Goal: Download file/media

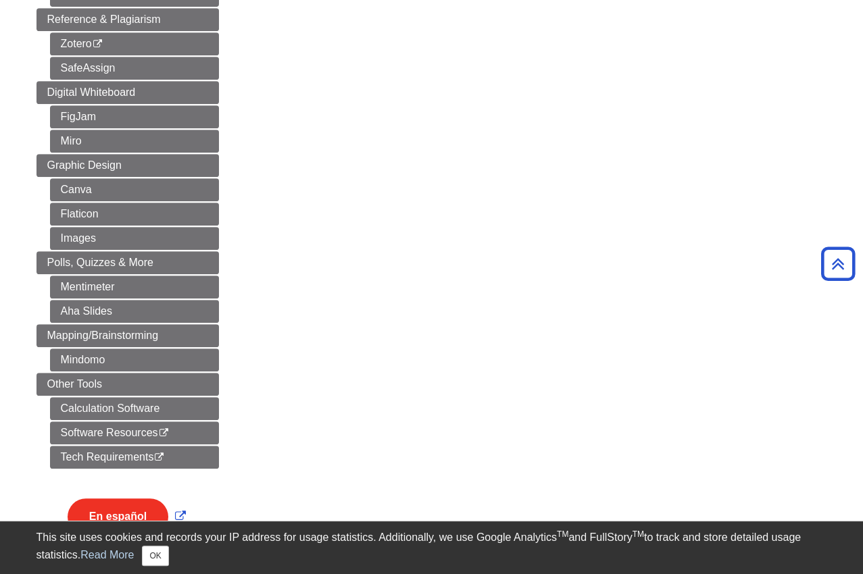
scroll to position [540, 0]
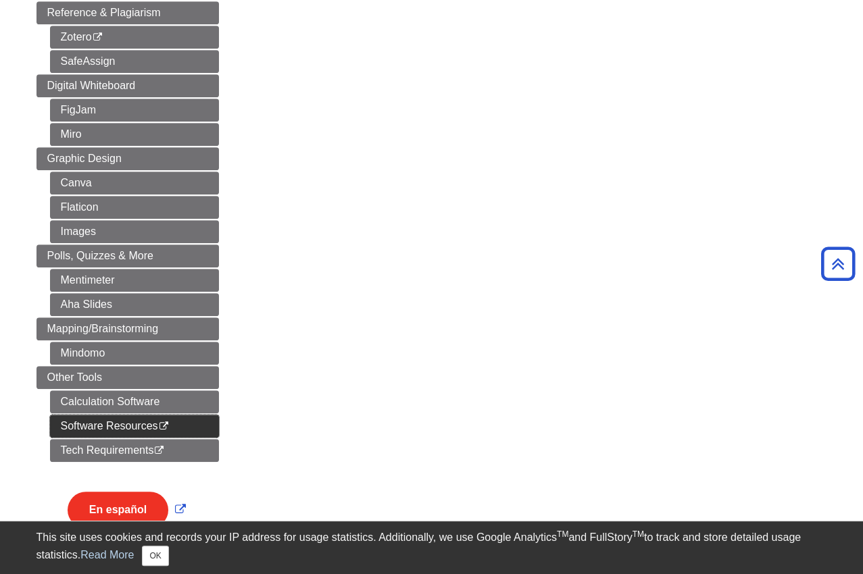
click at [178, 424] on link "Software Resources This link opens in a new window" at bounding box center [134, 426] width 169 height 23
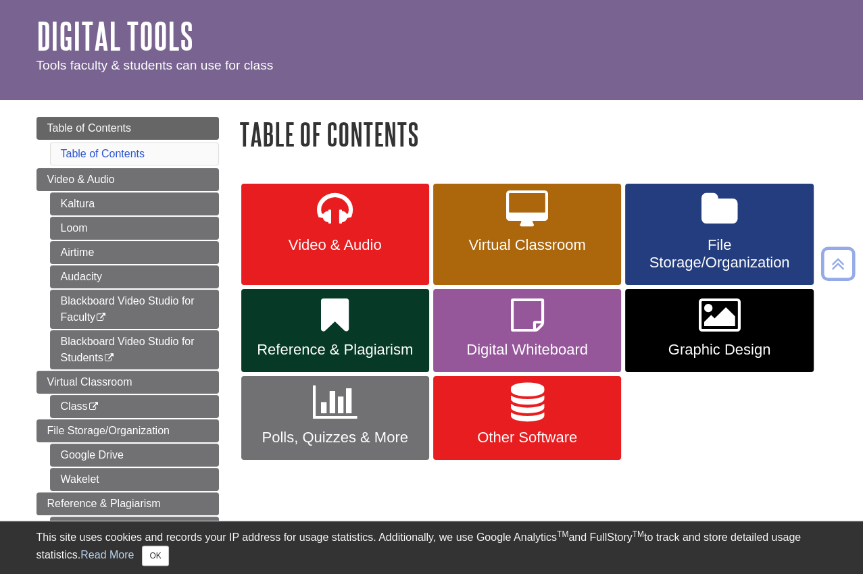
scroll to position [0, 0]
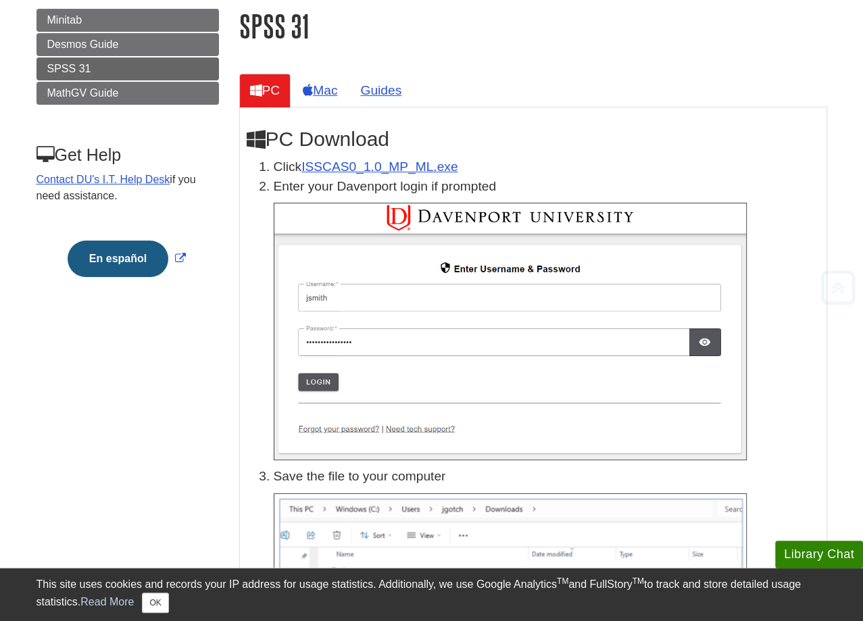
scroll to position [203, 0]
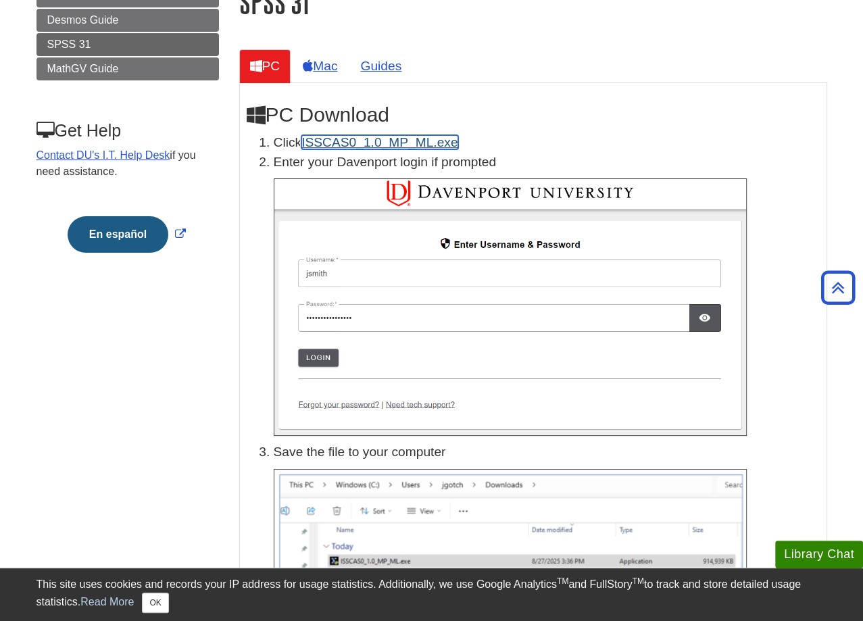
click at [377, 142] on link "ISSCAS0_1.0_MP_ML.exe" at bounding box center [379, 142] width 156 height 14
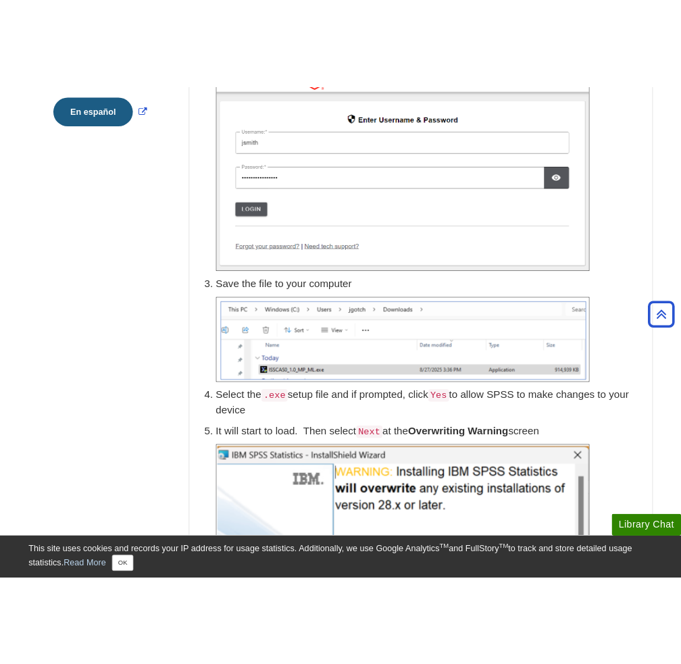
scroll to position [0, 0]
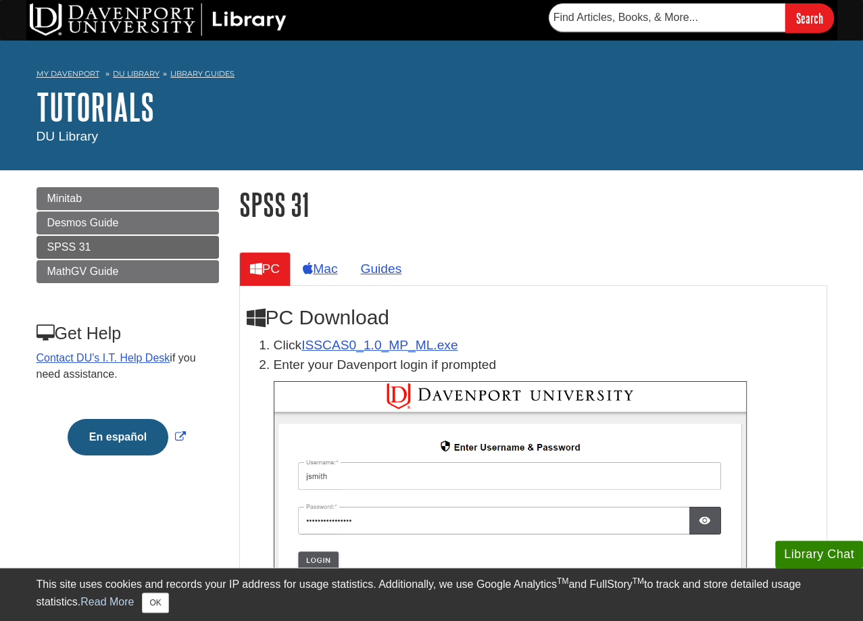
click at [616, 197] on h1 "SPSS 31" at bounding box center [533, 204] width 588 height 34
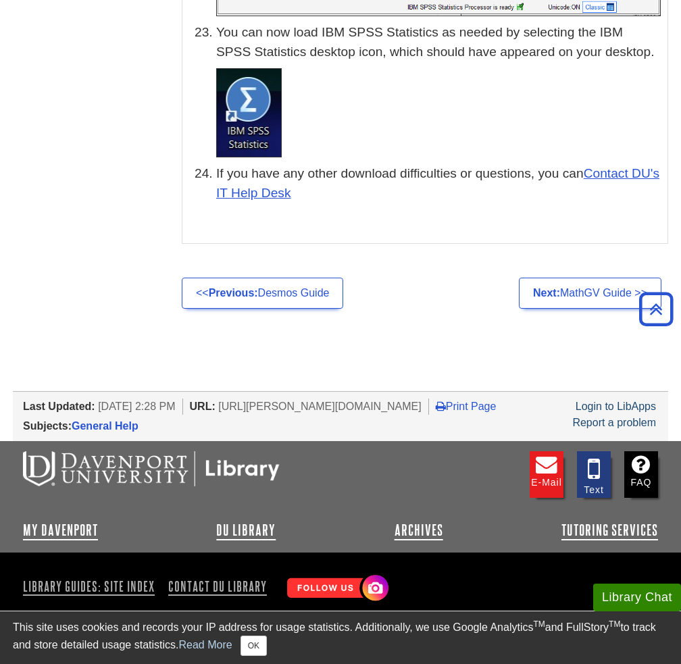
scroll to position [6917, 0]
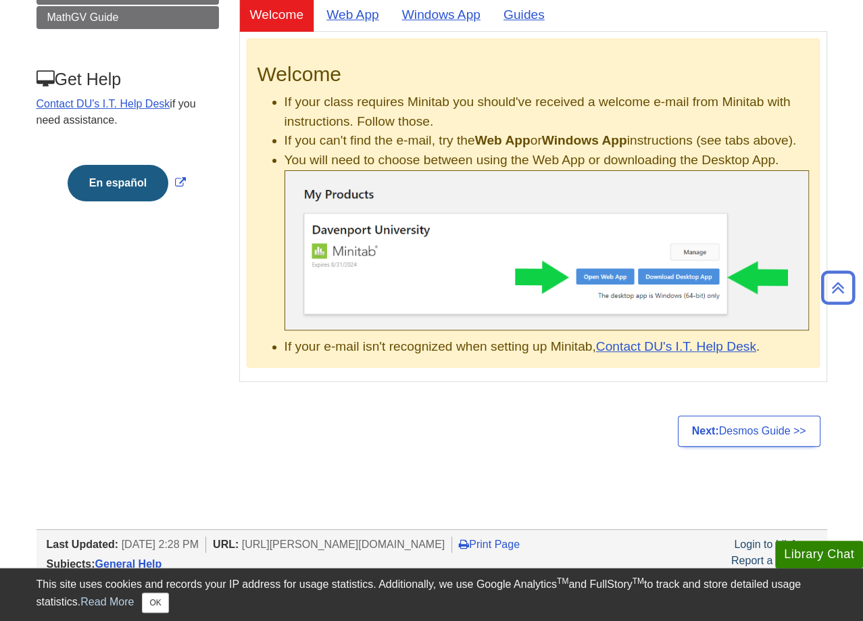
scroll to position [135, 0]
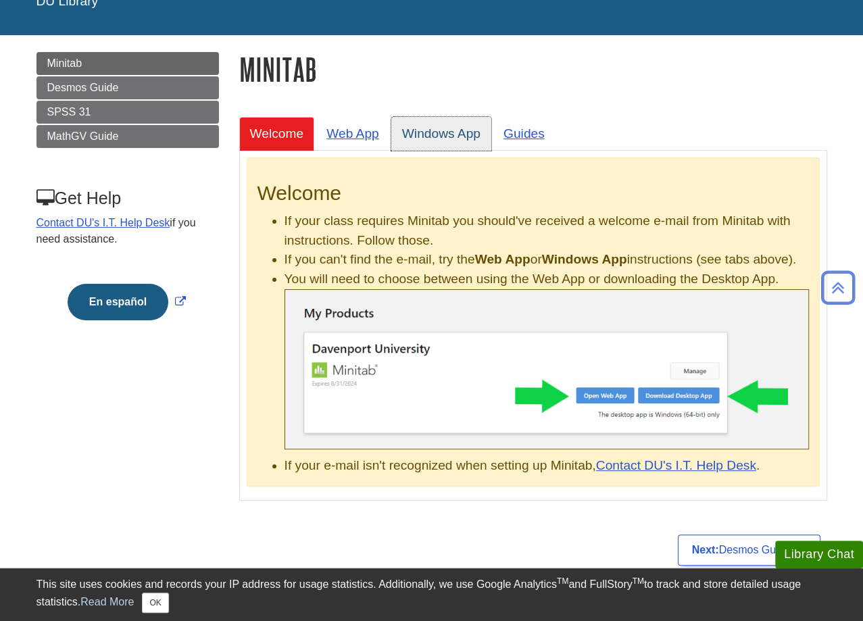
click at [434, 148] on link "Windows App" at bounding box center [441, 133] width 100 height 33
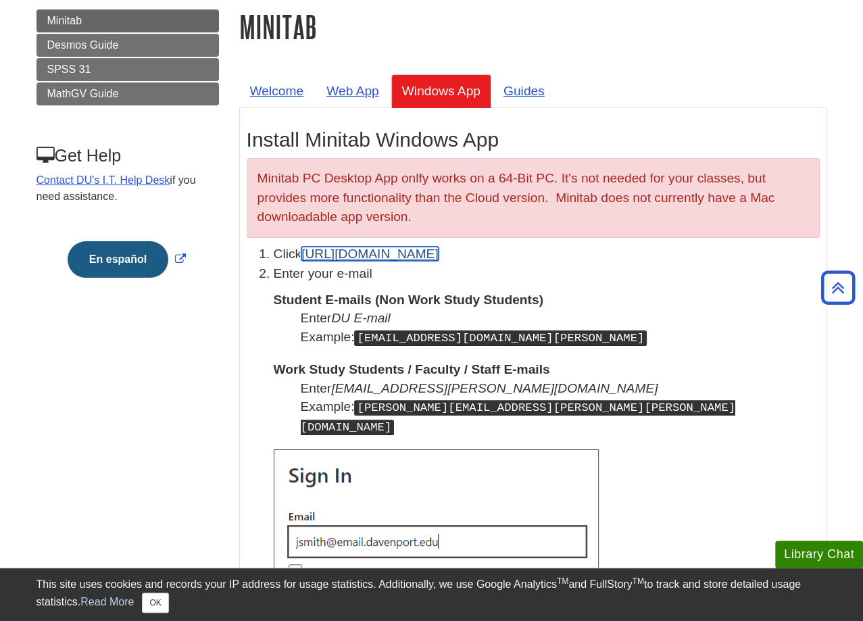
scroll to position [68, 0]
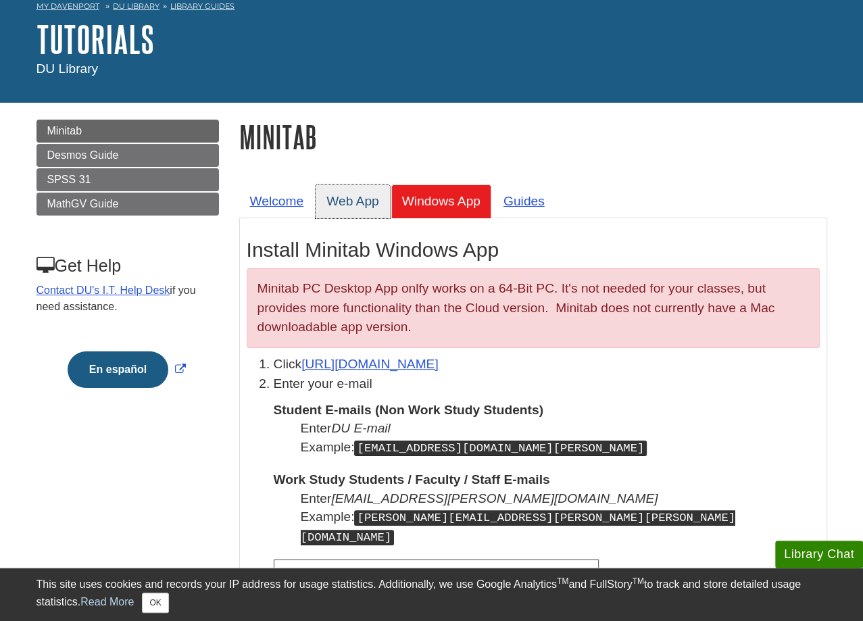
click at [346, 197] on link "Web App" at bounding box center [352, 200] width 74 height 33
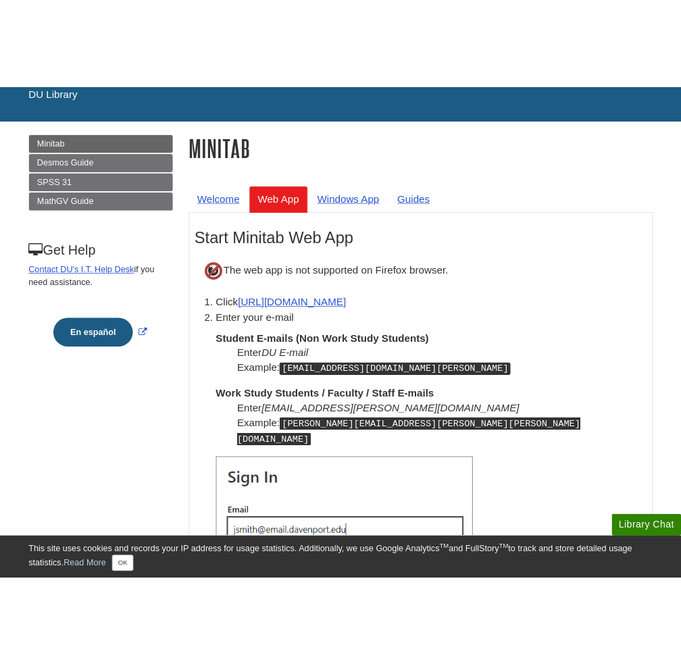
scroll to position [135, 0]
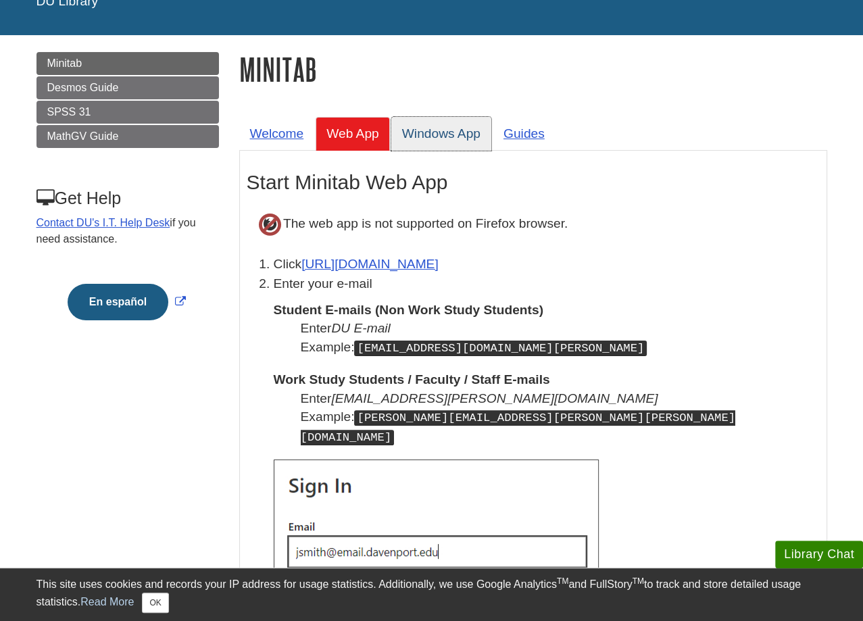
click at [414, 123] on link "Windows App" at bounding box center [441, 133] width 100 height 33
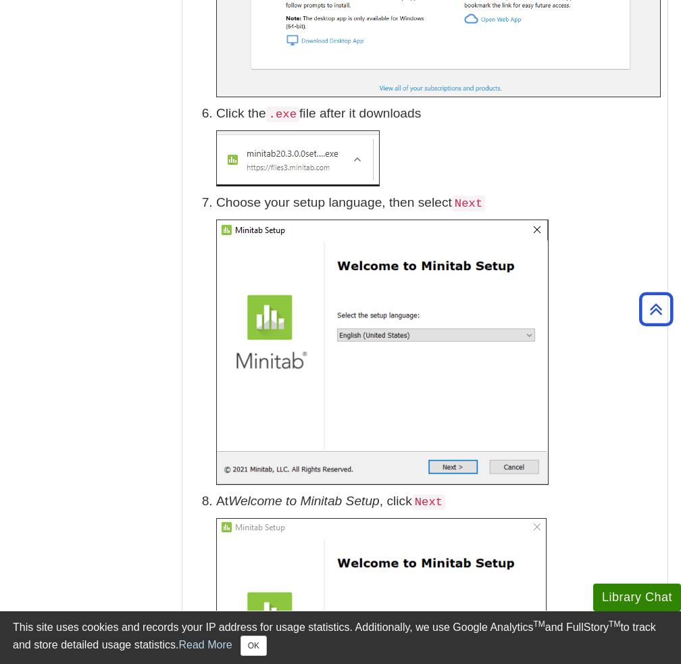
scroll to position [2364, 0]
